Goal: Task Accomplishment & Management: Use online tool/utility

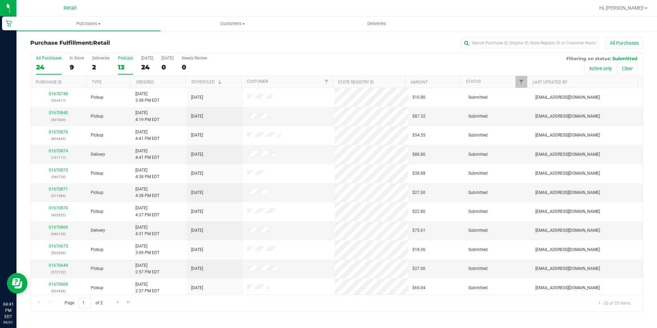
click at [128, 65] on div "13" at bounding box center [125, 67] width 15 height 8
click at [0, 0] on input "PickUps 13" at bounding box center [0, 0] width 0 height 0
click at [152, 80] on link "Ordered" at bounding box center [145, 82] width 18 height 5
click at [501, 37] on div "All Purchases" at bounding box center [439, 43] width 408 height 12
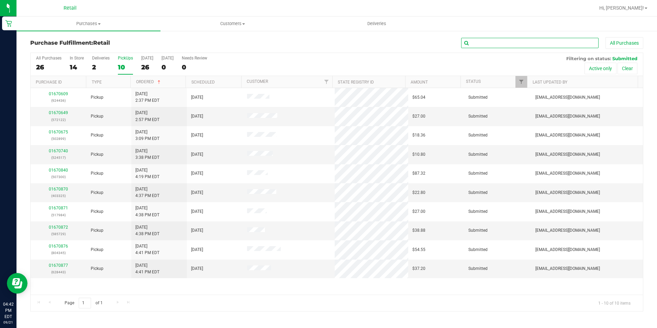
click at [498, 40] on input "text" at bounding box center [529, 43] width 137 height 10
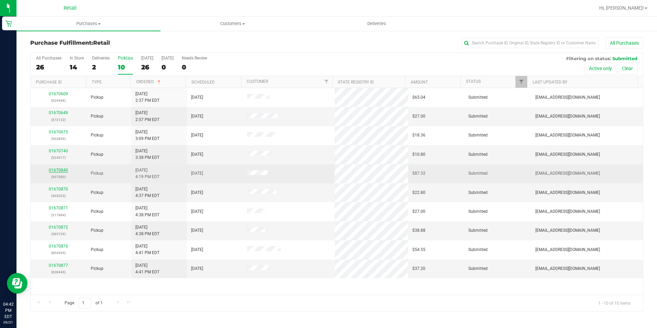
click at [60, 169] on link "01670840" at bounding box center [58, 170] width 19 height 5
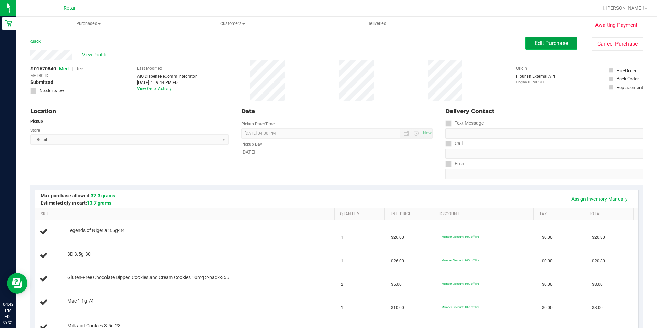
click at [553, 40] on span "Edit Purchase" at bounding box center [550, 43] width 33 height 7
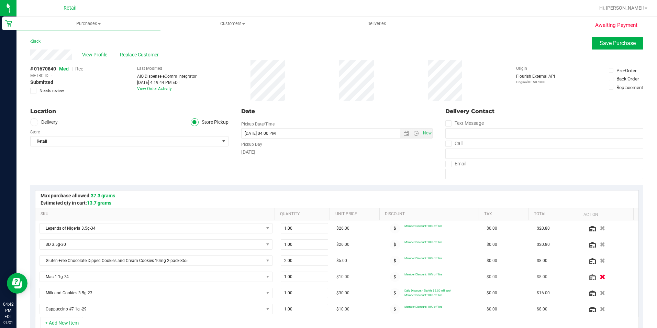
click at [599, 277] on icon "button" at bounding box center [602, 276] width 6 height 5
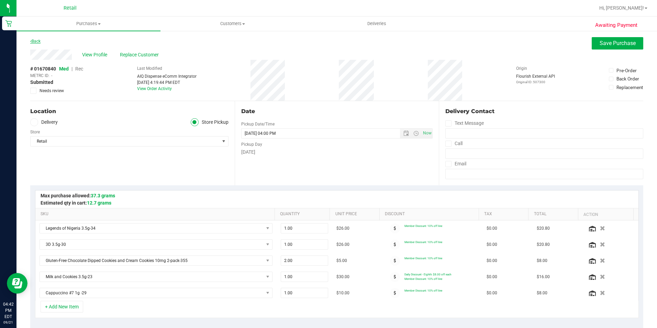
click at [39, 42] on link "Back" at bounding box center [35, 41] width 10 height 5
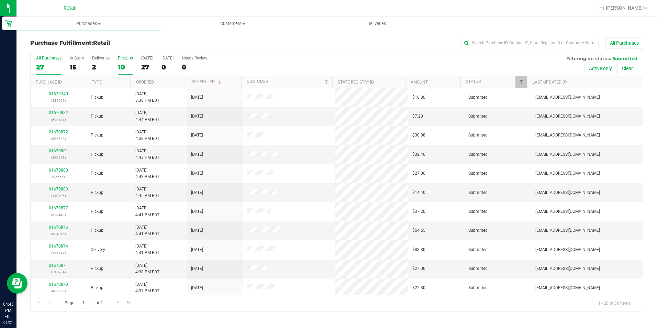
click at [130, 64] on div "10" at bounding box center [125, 67] width 15 height 8
click at [0, 0] on input "PickUps 10" at bounding box center [0, 0] width 0 height 0
click at [120, 65] on div "13" at bounding box center [125, 67] width 15 height 8
click at [0, 0] on input "PickUps 13" at bounding box center [0, 0] width 0 height 0
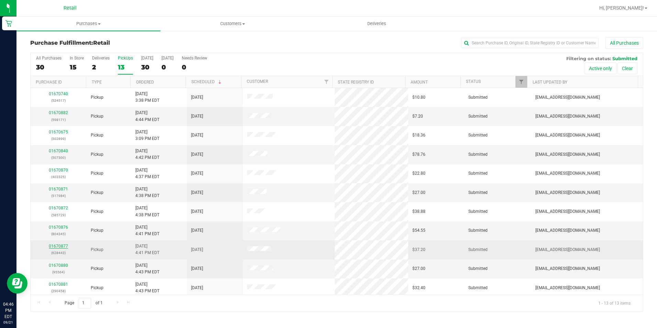
click at [58, 243] on link "01670877" at bounding box center [58, 245] width 19 height 5
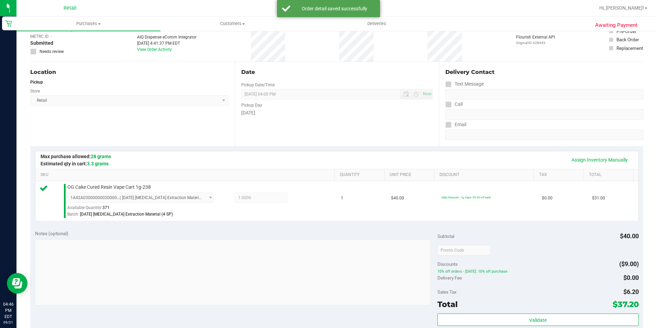
scroll to position [137, 0]
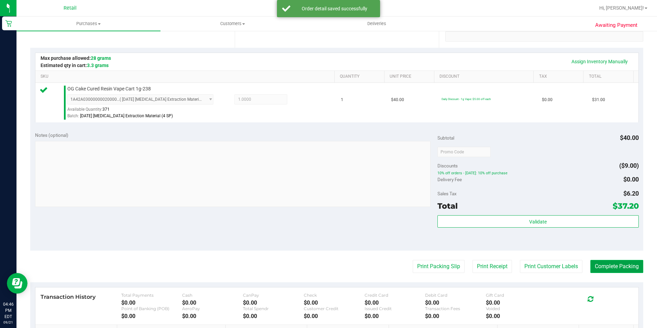
click at [610, 263] on button "Complete Packing" at bounding box center [616, 266] width 53 height 13
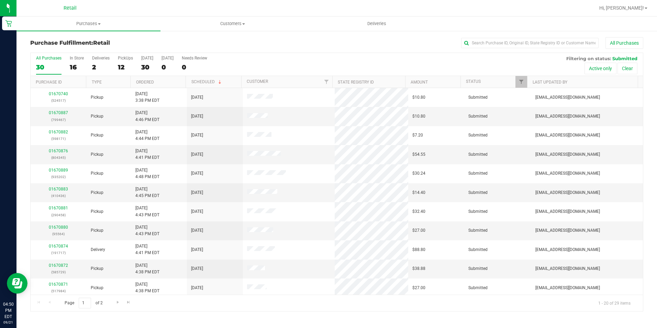
click at [519, 36] on div "Purchase Fulfillment: Retail All Purchases All Purchases 30 In Store 16 Deliver…" at bounding box center [336, 174] width 640 height 288
click at [513, 46] on input "text" at bounding box center [529, 43] width 137 height 10
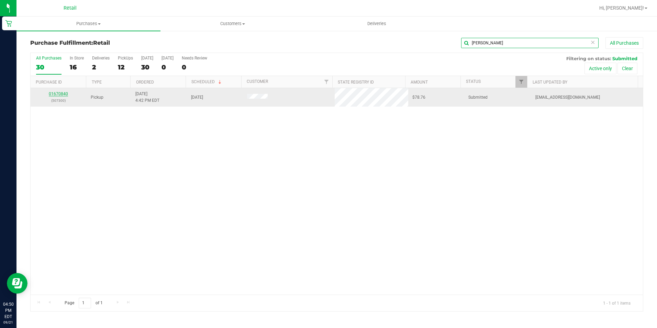
type input "[PERSON_NAME]"
click at [65, 92] on link "01670840" at bounding box center [58, 93] width 19 height 5
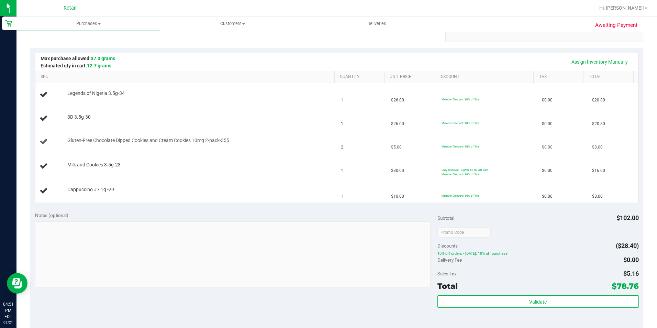
scroll to position [137, 0]
click at [328, 191] on td "Cappuccino #7 1g -29" at bounding box center [186, 190] width 302 height 23
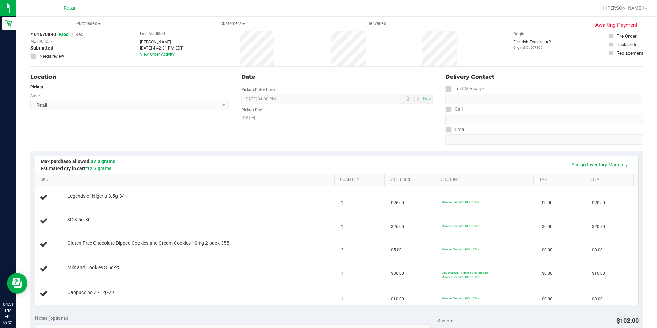
scroll to position [0, 0]
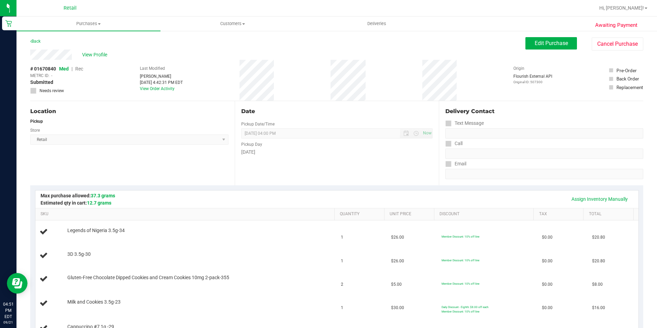
click at [35, 38] on div "Back" at bounding box center [35, 41] width 10 height 8
click at [37, 38] on div "Back" at bounding box center [35, 41] width 10 height 8
click at [33, 44] on div "Back" at bounding box center [35, 41] width 10 height 8
click at [38, 41] on link "Back" at bounding box center [35, 41] width 10 height 5
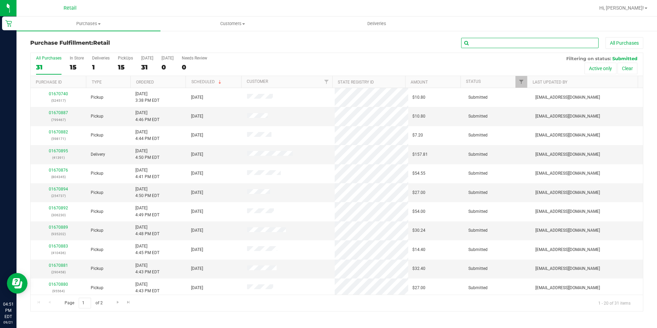
click at [469, 42] on input "text" at bounding box center [529, 43] width 137 height 10
click at [478, 42] on input "text" at bounding box center [529, 43] width 137 height 10
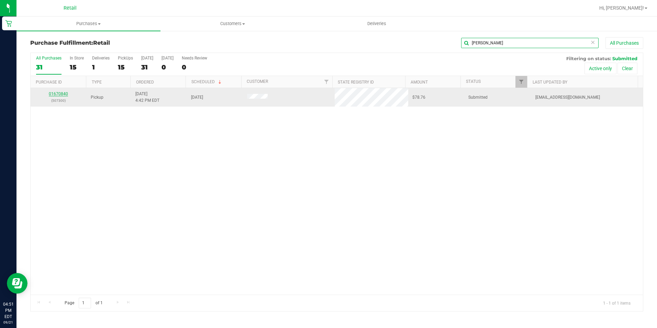
type input "[PERSON_NAME]"
click at [65, 94] on link "01670840" at bounding box center [58, 93] width 19 height 5
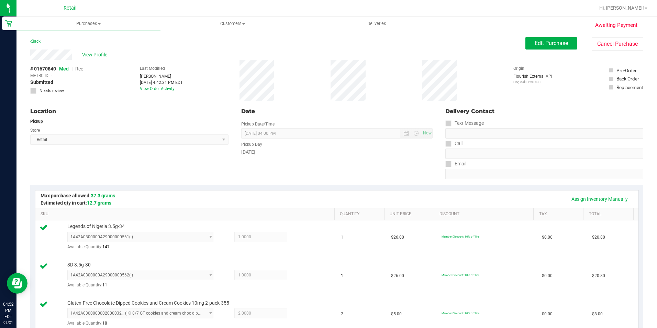
scroll to position [275, 0]
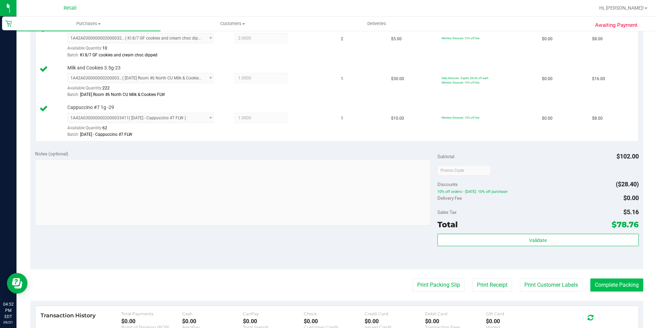
drag, startPoint x: 616, startPoint y: 275, endPoint x: 614, endPoint y: 287, distance: 12.3
click at [616, 275] on purchase-details "Back Edit Purchase Cancel Purchase View Profile # 01670840 Med | Rec METRC ID: …" at bounding box center [336, 95] width 613 height 667
click at [614, 290] on button "Complete Packing" at bounding box center [616, 284] width 53 height 13
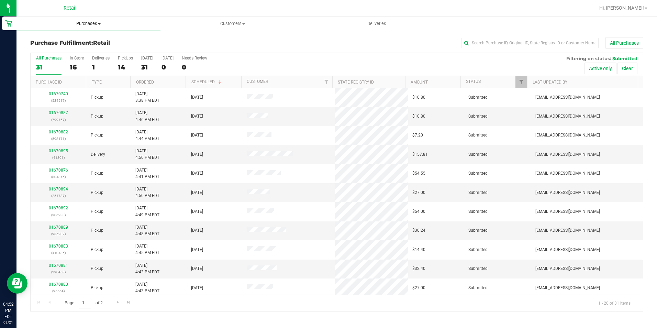
click at [97, 22] on span "Purchases" at bounding box center [88, 24] width 144 height 6
click at [511, 33] on div "Purchase Fulfillment: Retail All Purchases All Purchases 31 In Store 16 Deliver…" at bounding box center [336, 174] width 640 height 288
click at [510, 36] on div "Purchase Fulfillment: Retail All Purchases All Purchases 31 In Store 16 Deliver…" at bounding box center [336, 174] width 640 height 288
click at [505, 46] on input "text" at bounding box center [529, 43] width 137 height 10
click at [511, 41] on input "text" at bounding box center [529, 43] width 137 height 10
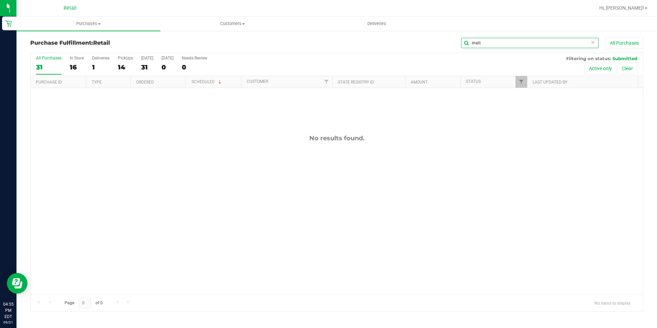
type input "matt"
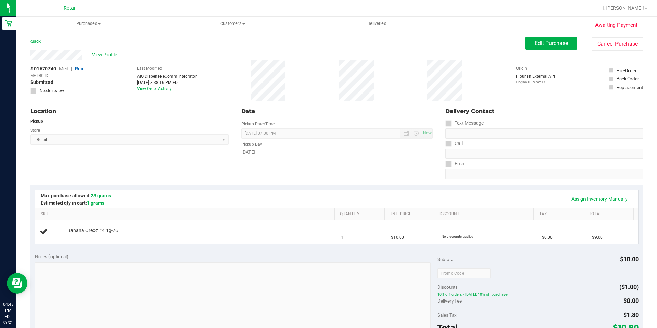
click at [105, 55] on span "View Profile" at bounding box center [105, 54] width 27 height 7
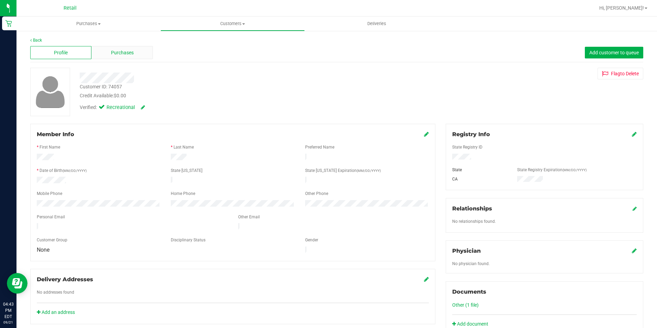
click at [135, 48] on div "Purchases" at bounding box center [121, 52] width 61 height 13
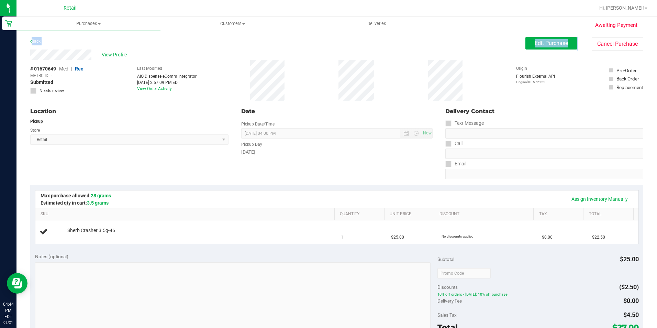
drag, startPoint x: 92, startPoint y: 55, endPoint x: 23, endPoint y: 49, distance: 69.3
click at [23, 49] on div "Awaiting Payment Back Edit Purchase Cancel Purchase View Profile # 01670649 Med…" at bounding box center [336, 287] width 640 height 515
drag, startPoint x: 23, startPoint y: 49, endPoint x: 94, endPoint y: 48, distance: 70.8
click at [94, 48] on div "Back Edit Purchase Cancel Purchase" at bounding box center [336, 43] width 613 height 12
click at [601, 46] on button "Cancel Purchase" at bounding box center [617, 43] width 52 height 13
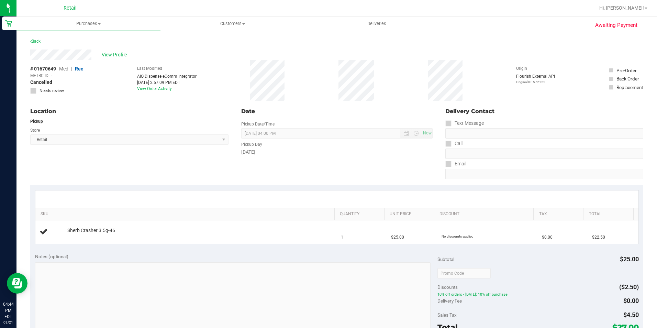
click at [132, 158] on div "Location Pickup Store Retail Select Store Retail" at bounding box center [132, 143] width 204 height 84
click at [38, 43] on link "Back" at bounding box center [35, 41] width 10 height 5
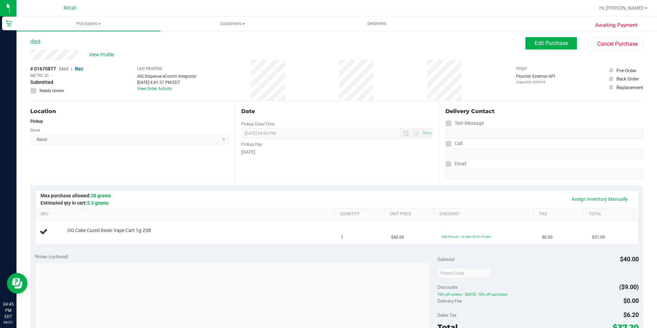
click at [37, 42] on link "Back" at bounding box center [35, 41] width 10 height 5
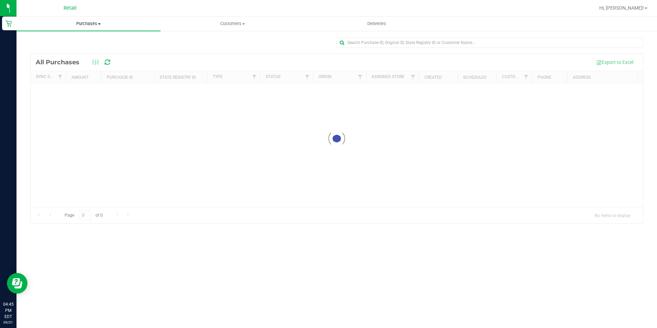
click at [99, 22] on span "Purchases" at bounding box center [88, 24] width 144 height 6
click at [52, 47] on span "Fulfillment" at bounding box center [37, 50] width 43 height 6
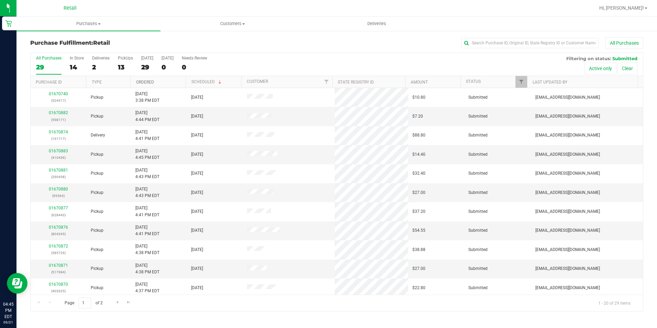
click at [148, 80] on link "Ordered" at bounding box center [145, 82] width 18 height 5
click at [118, 66] on div "13" at bounding box center [125, 67] width 15 height 8
click at [0, 0] on input "PickUps 13" at bounding box center [0, 0] width 0 height 0
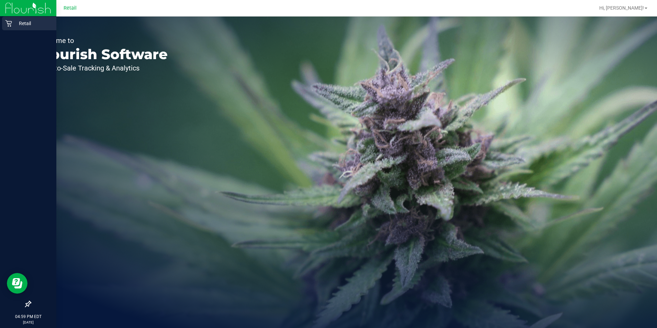
click at [8, 26] on div "Retail" at bounding box center [29, 23] width 54 height 14
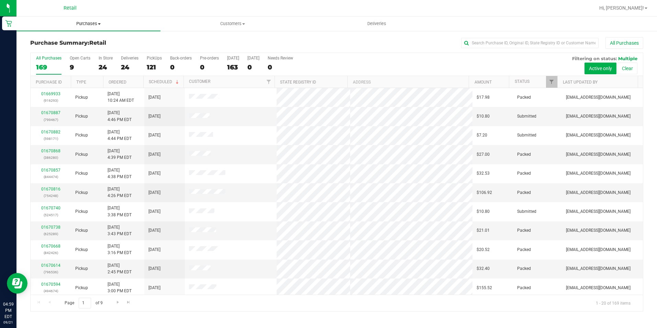
click at [80, 24] on span "Purchases" at bounding box center [88, 24] width 144 height 6
click at [50, 52] on span "Fulfillment" at bounding box center [37, 50] width 43 height 6
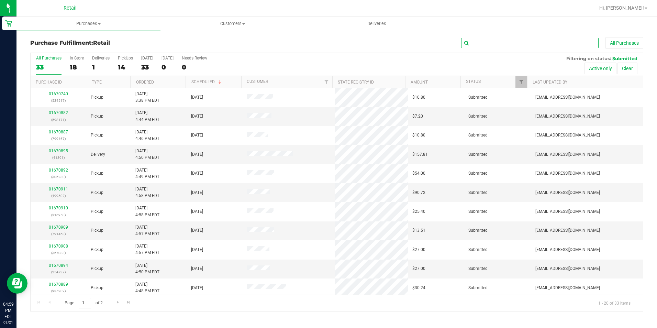
click at [500, 42] on input "text" at bounding box center [529, 43] width 137 height 10
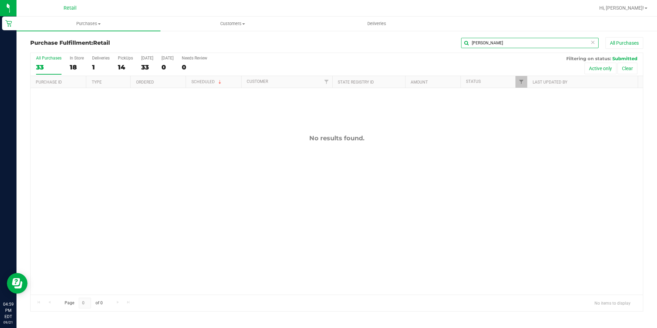
drag, startPoint x: 493, startPoint y: 43, endPoint x: 441, endPoint y: 33, distance: 53.1
click at [460, 42] on div "peter All Purchases" at bounding box center [439, 43] width 408 height 12
click at [507, 41] on input "peter" at bounding box center [529, 43] width 137 height 10
click at [499, 41] on input "peter" at bounding box center [529, 43] width 137 height 10
drag, startPoint x: 499, startPoint y: 41, endPoint x: 390, endPoint y: 41, distance: 108.9
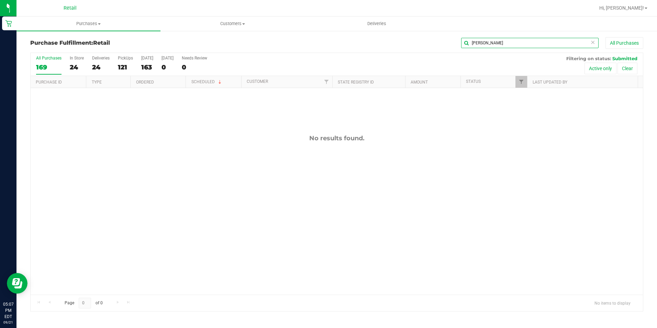
click at [390, 41] on div "peter All Purchases" at bounding box center [439, 43] width 408 height 12
type input "r"
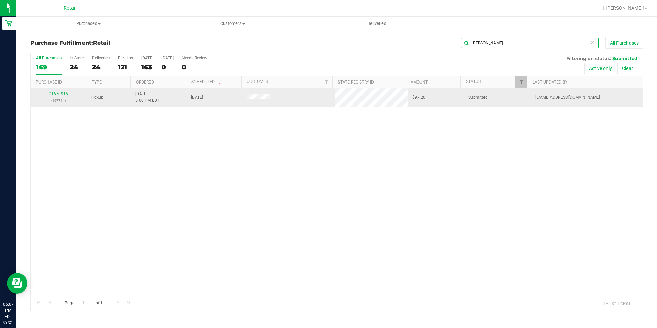
type input "RACHEL"
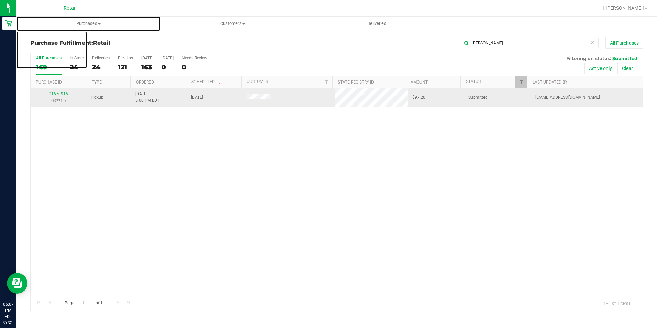
click at [86, 28] on uib-tab-heading "Purchases Summary of purchases Fulfillment All purchases" at bounding box center [88, 23] width 144 height 14
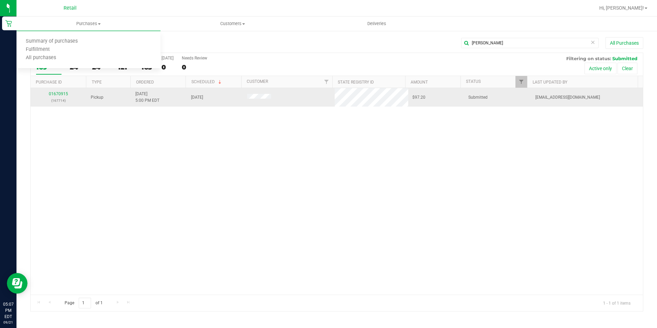
click at [57, 90] on td "01670915 (167714)" at bounding box center [59, 97] width 56 height 19
click at [58, 95] on link "01670915" at bounding box center [58, 93] width 19 height 5
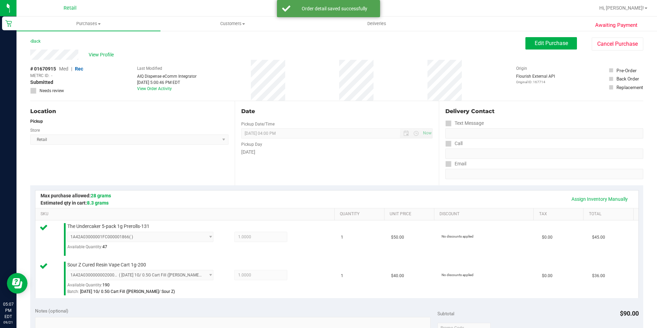
scroll to position [206, 0]
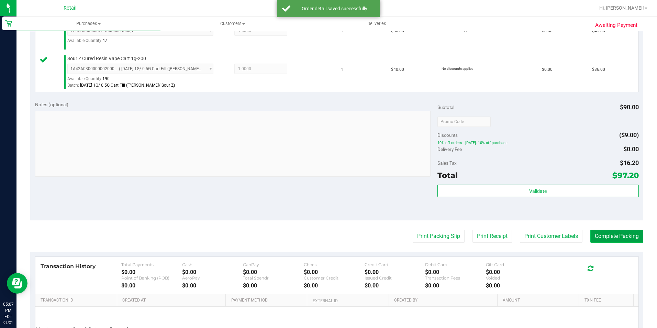
click at [590, 232] on button "Complete Packing" at bounding box center [616, 235] width 53 height 13
click at [599, 234] on button "Complete Packing" at bounding box center [613, 235] width 58 height 13
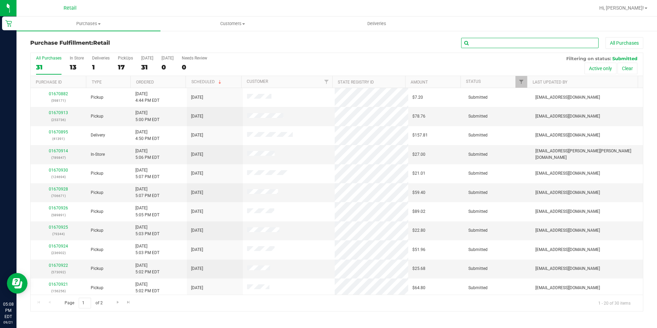
click at [511, 41] on input "text" at bounding box center [529, 43] width 137 height 10
type input "L"
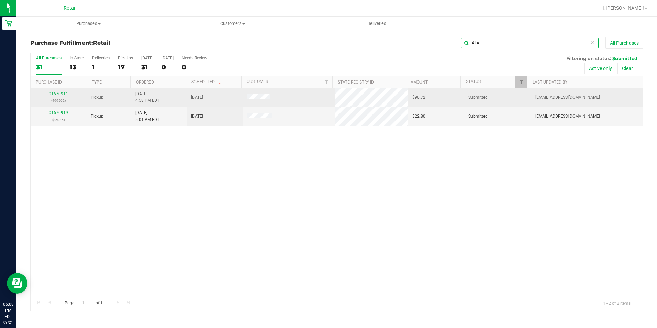
type input "ALA"
click at [57, 94] on link "01670911" at bounding box center [58, 93] width 19 height 5
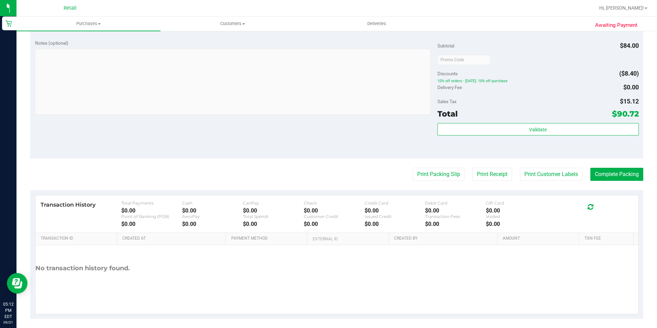
scroll to position [309, 0]
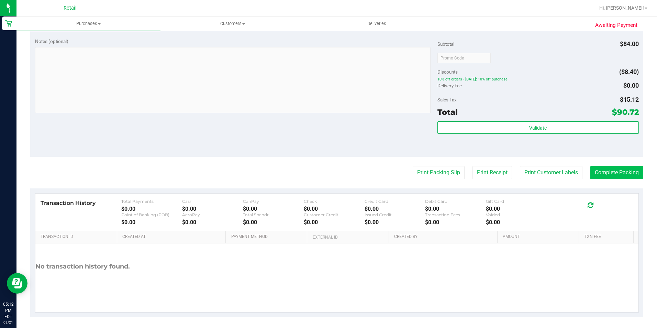
drag, startPoint x: 605, startPoint y: 162, endPoint x: 605, endPoint y: 168, distance: 5.2
click at [605, 162] on purchase-details "Back Edit Purchase Cancel Purchase View Profile # 01670911 Med | Rec METRC ID: …" at bounding box center [336, 22] width 613 height 589
click at [605, 170] on button "Complete Packing" at bounding box center [616, 172] width 53 height 13
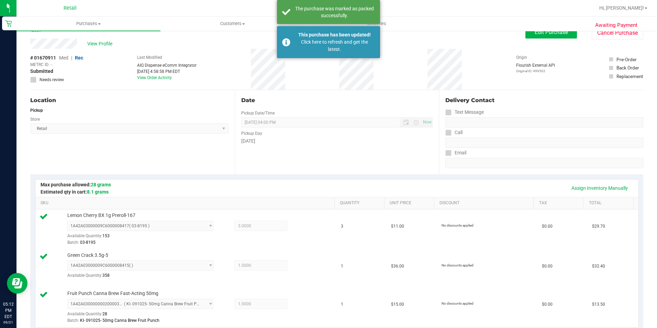
scroll to position [0, 0]
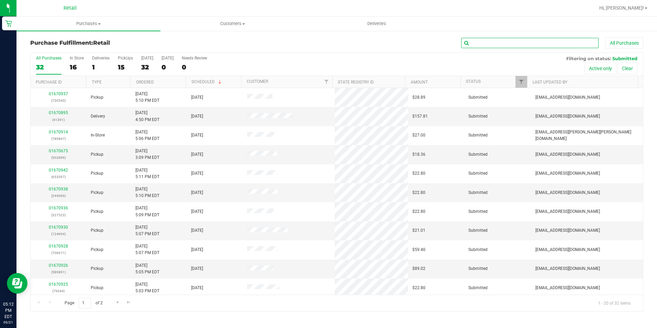
click at [480, 44] on input "text" at bounding box center [529, 43] width 137 height 10
click at [94, 67] on div "1" at bounding box center [101, 67] width 18 height 8
click at [0, 0] on input "Deliveries 1" at bounding box center [0, 0] width 0 height 0
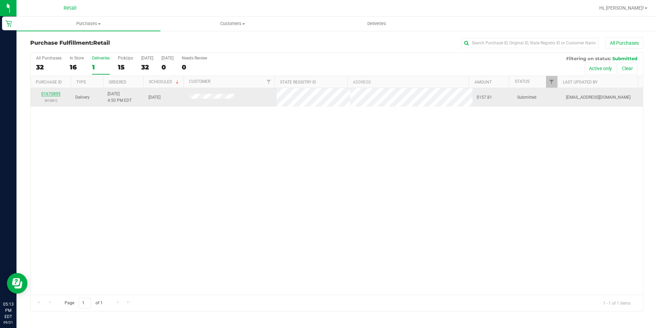
click at [51, 92] on link "01670895" at bounding box center [50, 93] width 19 height 5
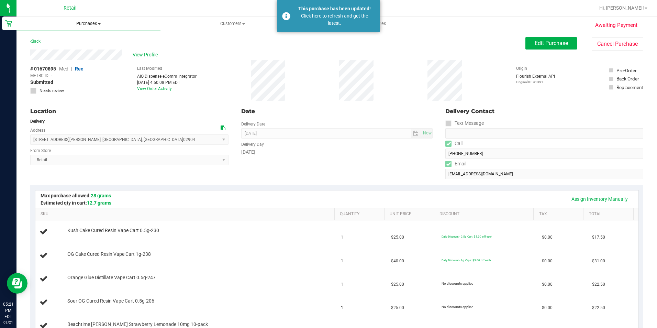
click at [87, 20] on uib-tab-heading "Purchases Summary of purchases Fulfillment All purchases" at bounding box center [88, 23] width 144 height 14
click at [53, 50] on span "Fulfillment" at bounding box center [37, 50] width 43 height 6
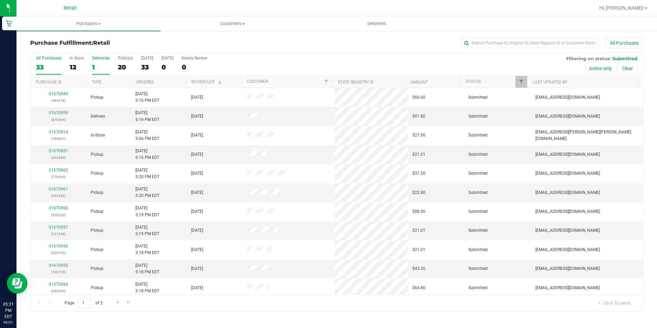
click at [99, 65] on div "1" at bounding box center [101, 67] width 18 height 8
click at [0, 0] on input "Deliveries 1" at bounding box center [0, 0] width 0 height 0
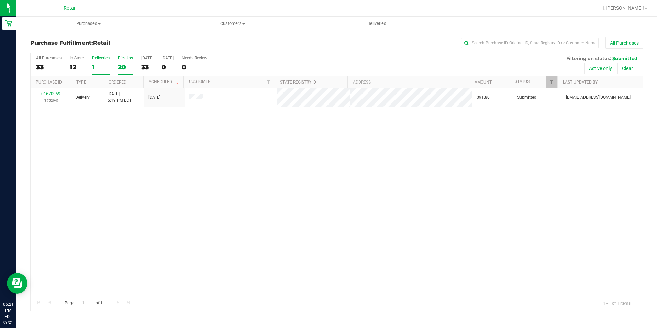
click at [130, 69] on div "20" at bounding box center [125, 67] width 15 height 8
click at [0, 0] on input "PickUps 20" at bounding box center [0, 0] width 0 height 0
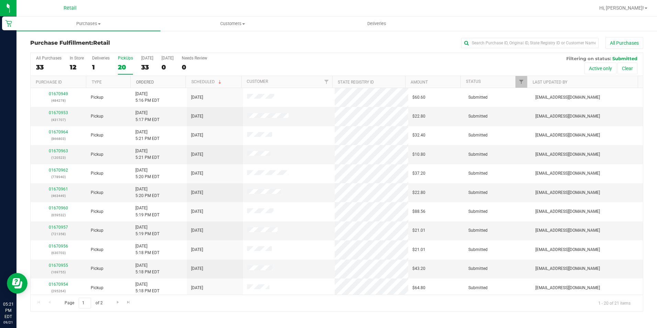
click at [145, 82] on link "Ordered" at bounding box center [145, 82] width 18 height 5
click at [120, 65] on div "21" at bounding box center [125, 67] width 15 height 8
click at [0, 0] on input "PickUps 21" at bounding box center [0, 0] width 0 height 0
click at [483, 41] on input "text" at bounding box center [529, 43] width 137 height 10
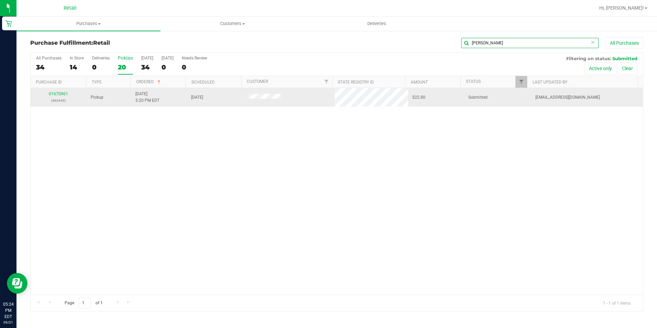
type input "NATHAN"
click at [58, 91] on div "01670961 (463449)" at bounding box center [59, 97] width 48 height 13
click at [57, 95] on link "01670961" at bounding box center [58, 93] width 19 height 5
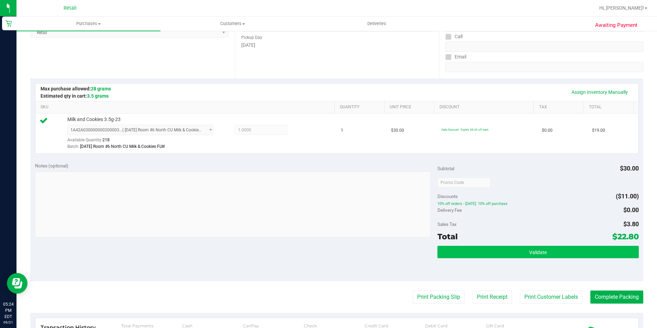
scroll to position [206, 0]
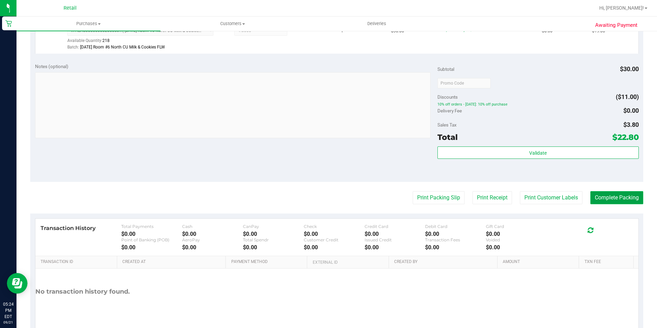
click at [610, 197] on button "Complete Packing" at bounding box center [616, 197] width 53 height 13
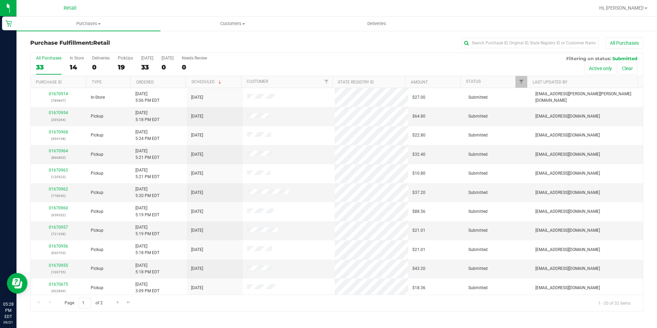
click at [476, 51] on div "Purchase Fulfillment: Retail All Purchases" at bounding box center [336, 44] width 613 height 15
click at [477, 39] on input "text" at bounding box center [529, 43] width 137 height 10
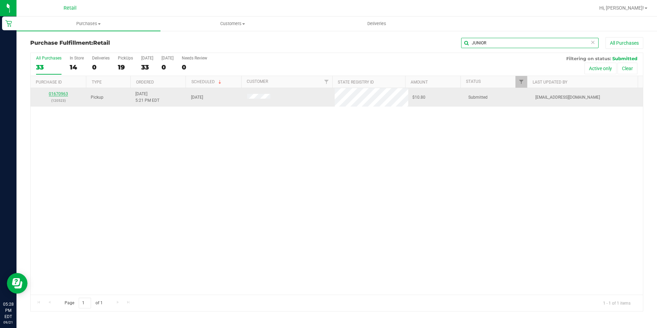
type input "JUNIOR"
click at [55, 93] on link "01670963" at bounding box center [58, 93] width 19 height 5
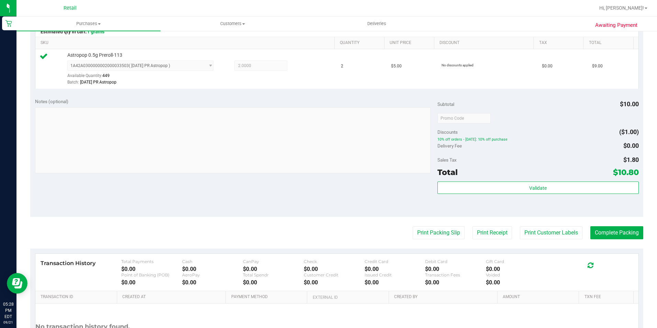
scroll to position [172, 0]
click at [615, 235] on button "Complete Packing" at bounding box center [616, 231] width 53 height 13
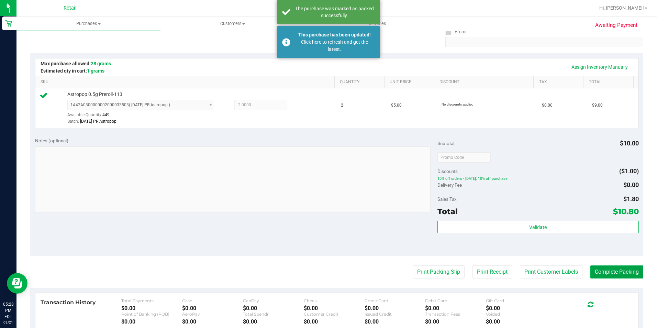
scroll to position [0, 0]
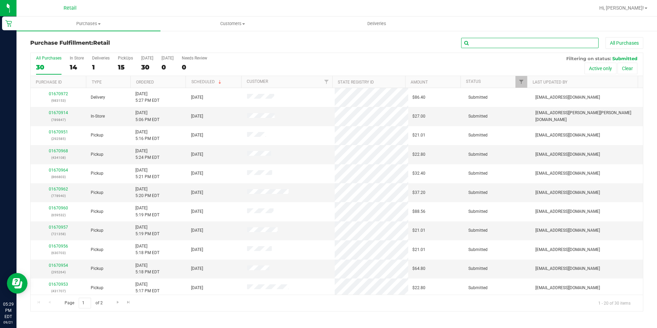
click at [517, 40] on input "text" at bounding box center [529, 43] width 137 height 10
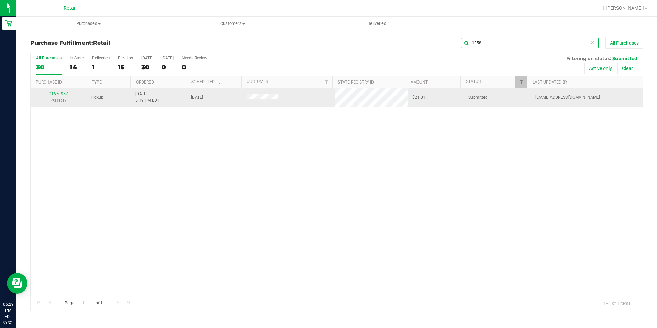
type input "1358"
click at [53, 96] on link "01670957" at bounding box center [58, 93] width 19 height 5
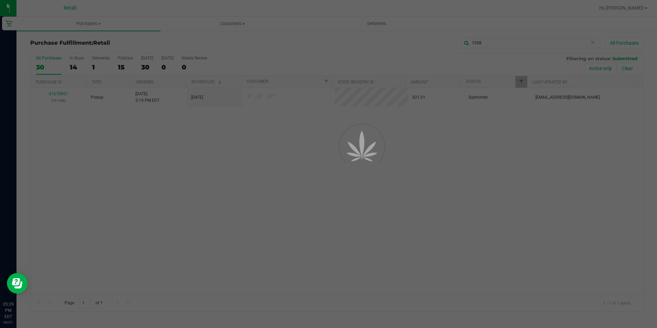
click at [54, 94] on div at bounding box center [328, 164] width 657 height 328
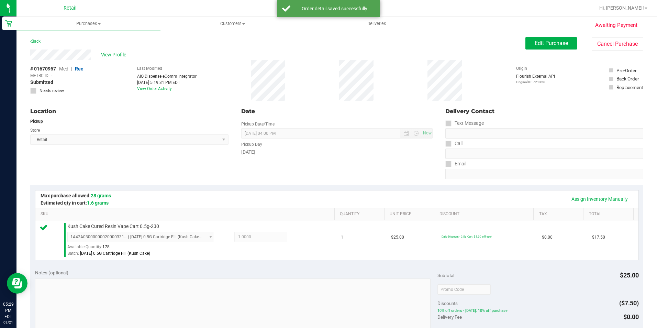
scroll to position [234, 0]
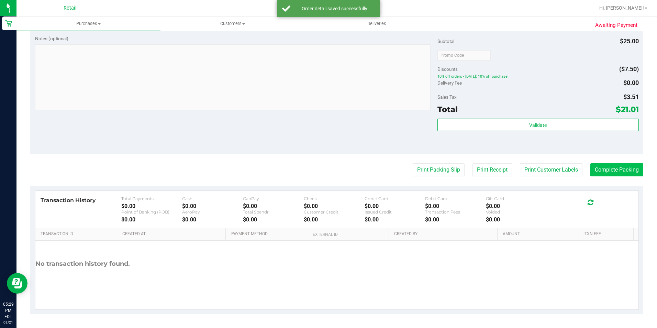
click at [609, 162] on purchase-details "Back Edit Purchase Cancel Purchase View Profile # 01670957 Med | Rec METRC ID: …" at bounding box center [336, 58] width 613 height 511
click at [609, 169] on button "Complete Packing" at bounding box center [616, 169] width 53 height 13
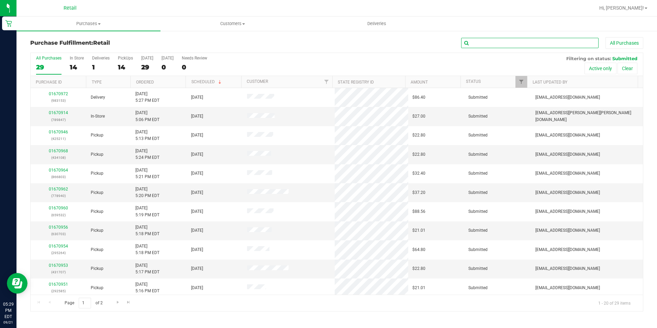
click at [531, 40] on input "text" at bounding box center [529, 43] width 137 height 10
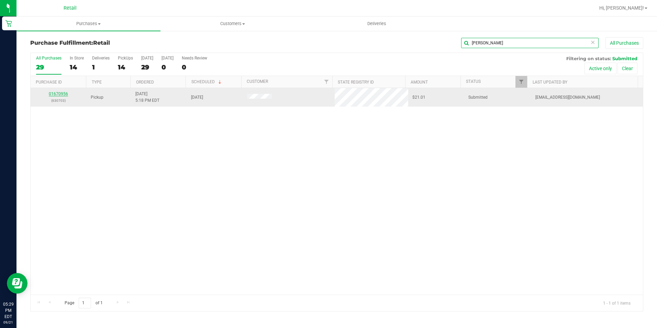
type input "RUSHIE"
click at [57, 92] on link "01670956" at bounding box center [58, 93] width 19 height 5
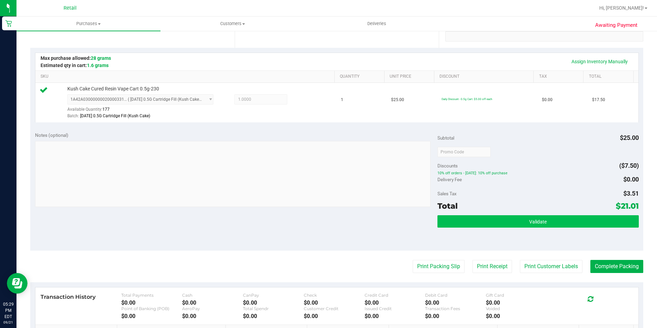
scroll to position [234, 0]
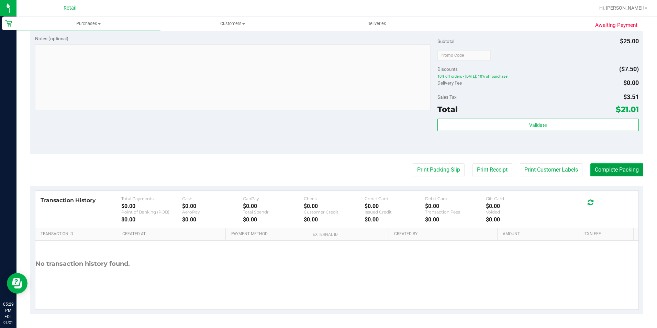
click at [595, 168] on button "Complete Packing" at bounding box center [616, 169] width 53 height 13
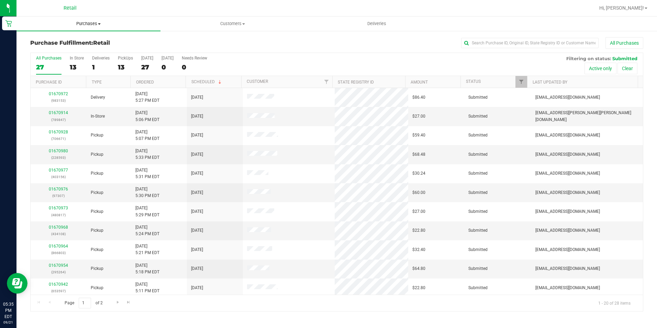
click at [93, 18] on uib-tab-heading "Purchases Summary of purchases Fulfillment All purchases" at bounding box center [88, 23] width 144 height 14
click at [91, 23] on span "Purchases" at bounding box center [88, 24] width 144 height 6
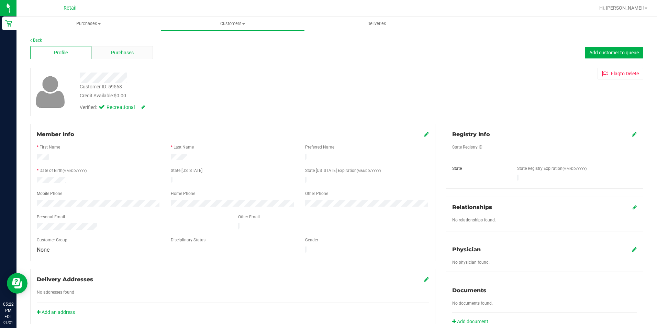
click at [117, 52] on span "Purchases" at bounding box center [122, 52] width 23 height 7
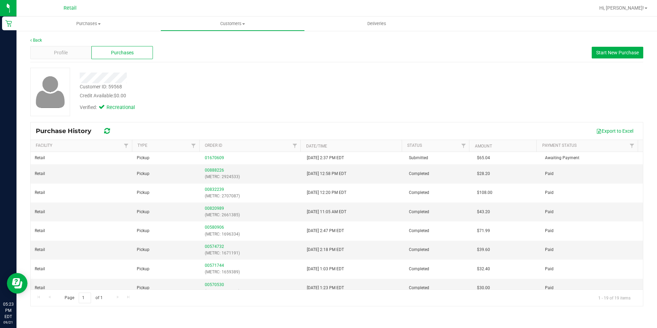
click at [81, 77] on div at bounding box center [230, 77] width 311 height 11
click at [223, 107] on div "Verified: Recreational" at bounding box center [230, 106] width 311 height 15
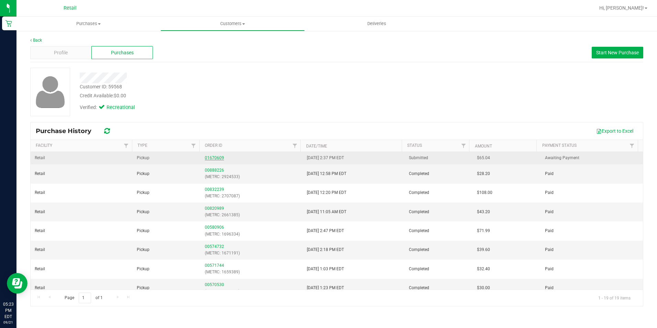
click at [205, 158] on link "01670609" at bounding box center [214, 157] width 19 height 5
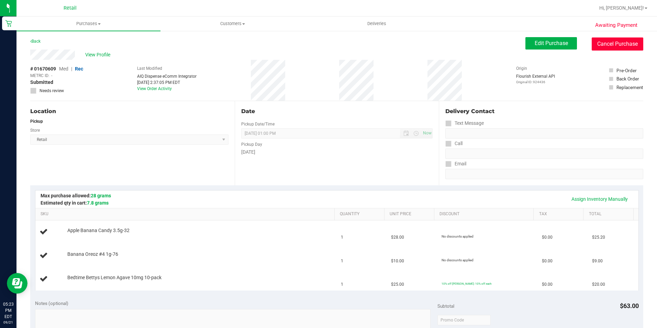
click at [598, 41] on button "Cancel Purchase" at bounding box center [617, 43] width 52 height 13
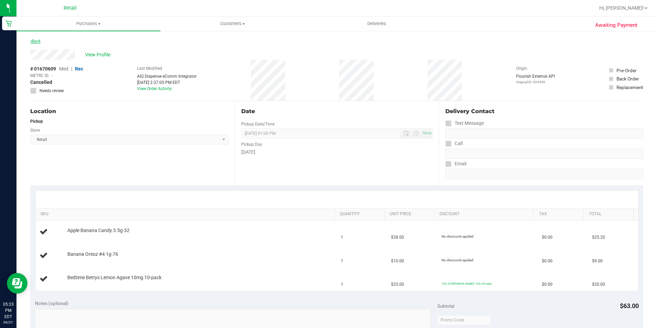
click at [41, 42] on link "Back" at bounding box center [35, 41] width 10 height 5
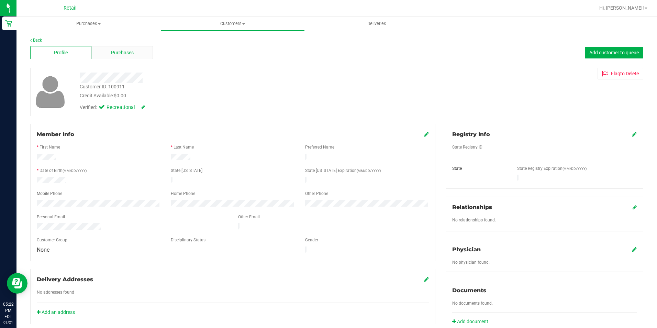
click at [120, 51] on span "Purchases" at bounding box center [122, 52] width 23 height 7
